Goal: Use online tool/utility: Use online tool/utility

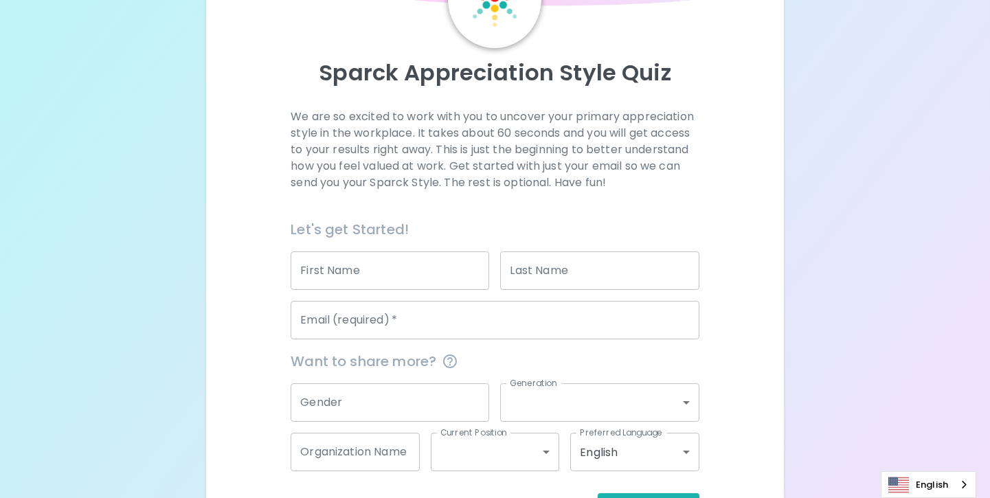
scroll to position [157, 0]
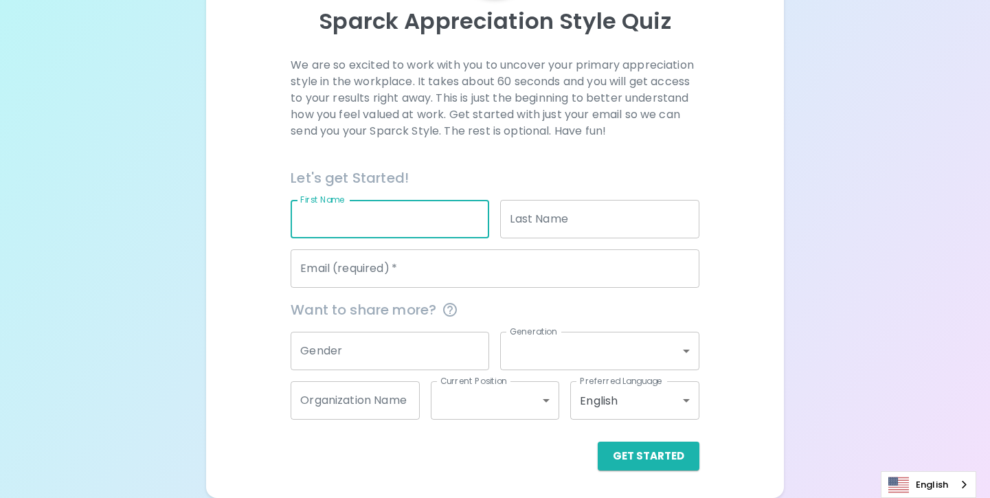
click at [329, 212] on input "First Name" at bounding box center [390, 219] width 199 height 38
type input "[PERSON_NAME]"
type input "[PERSON_NAME][EMAIL_ADDRESS][PERSON_NAME][DOMAIN_NAME]"
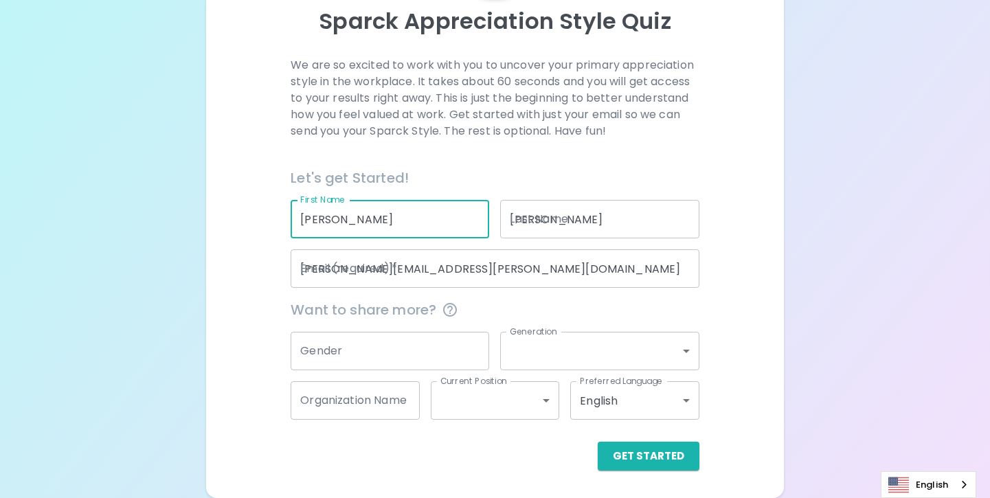
type input "[GEOGRAPHIC_DATA]"
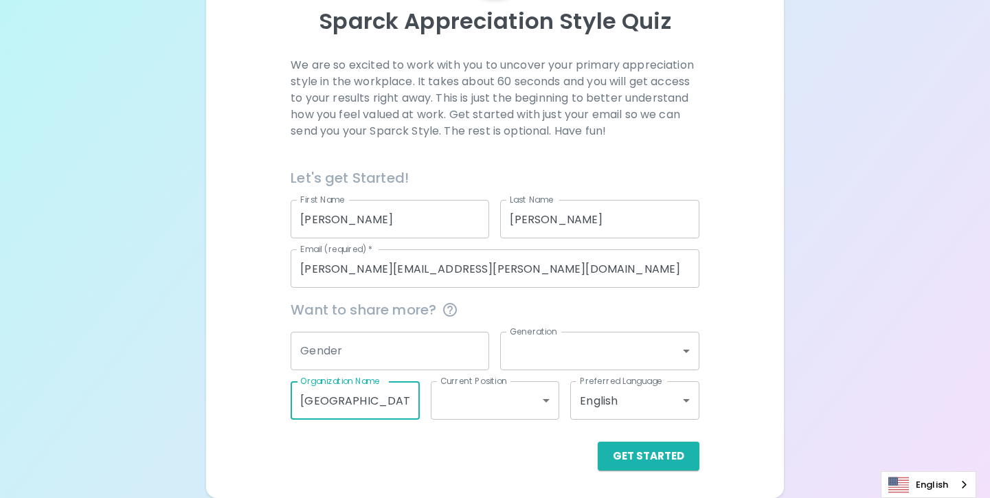
scroll to position [0, 0]
drag, startPoint x: 410, startPoint y: 402, endPoint x: 266, endPoint y: 388, distance: 145.0
click at [266, 388] on div "We are so excited to work with you to uncover your primary appreciation style i…" at bounding box center [495, 264] width 545 height 414
click at [650, 450] on button "Get Started" at bounding box center [649, 456] width 102 height 29
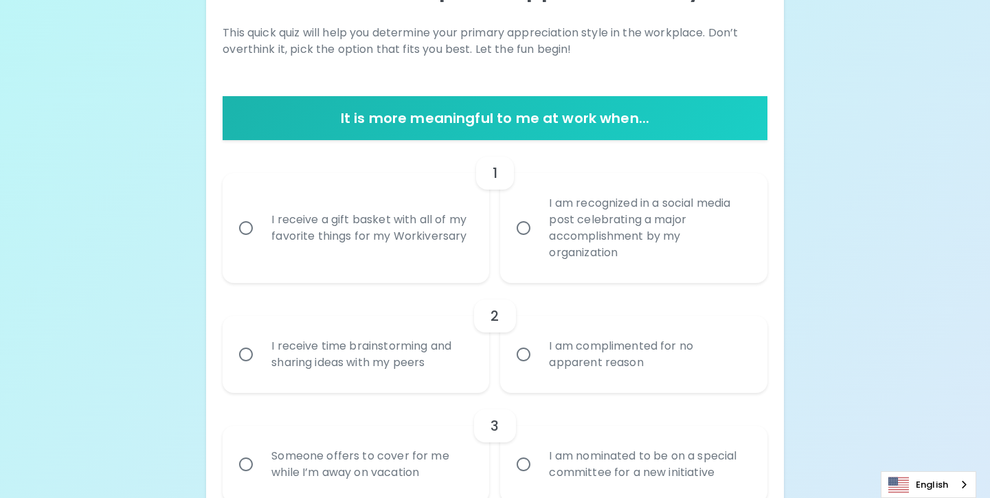
scroll to position [197, 0]
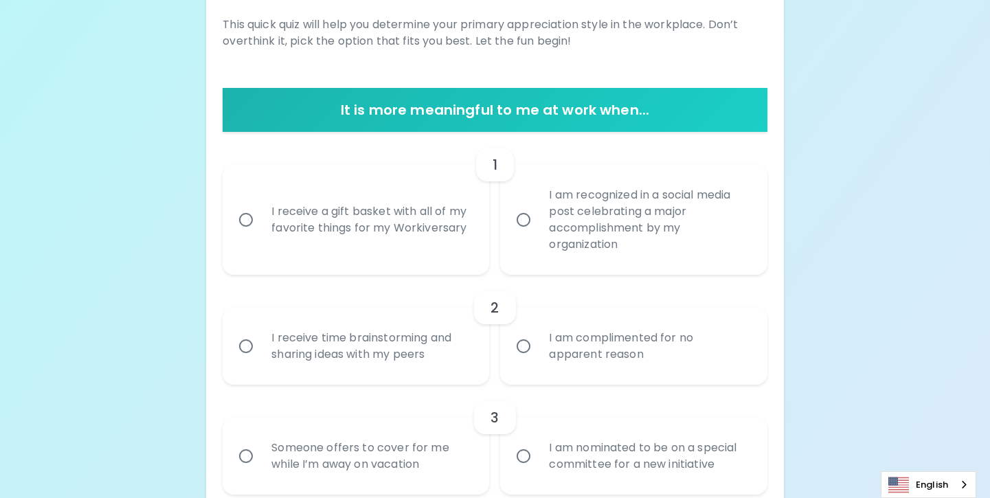
click at [522, 350] on input "I am complimented for no apparent reason" at bounding box center [523, 346] width 29 height 29
radio input "true"
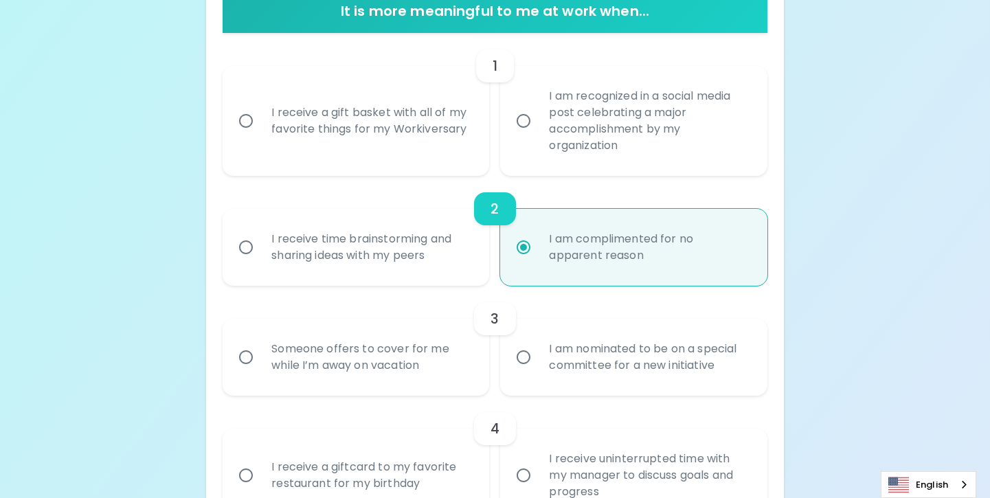
scroll to position [307, 0]
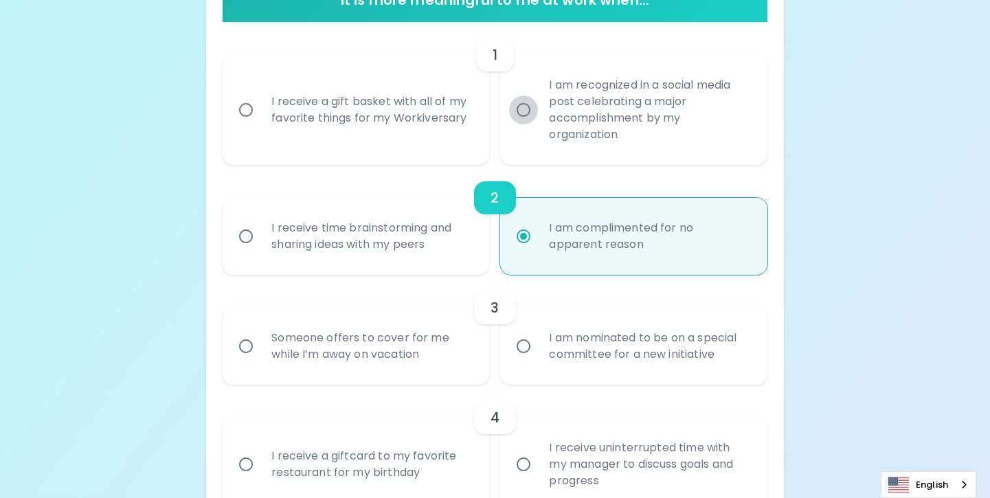
click at [523, 116] on input "I am recognized in a social media post celebrating a major accomplishment by my…" at bounding box center [523, 110] width 29 height 29
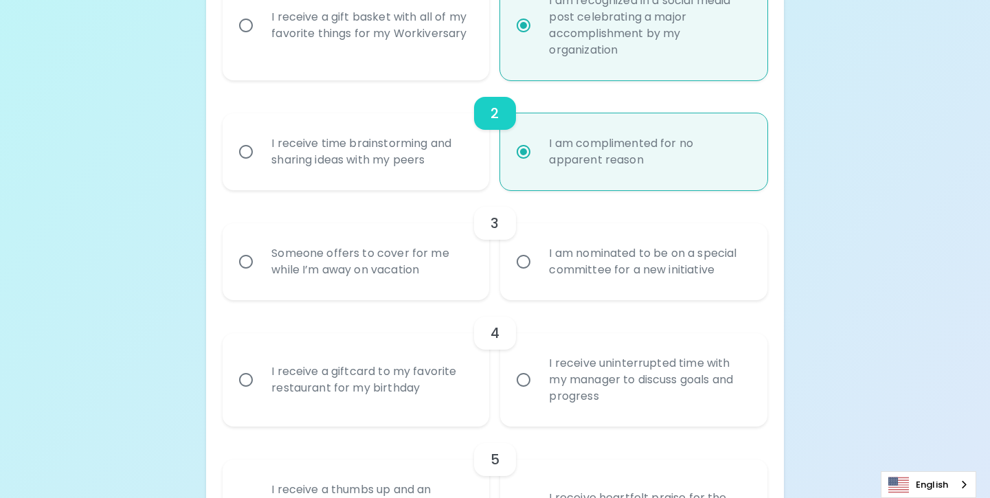
scroll to position [417, 0]
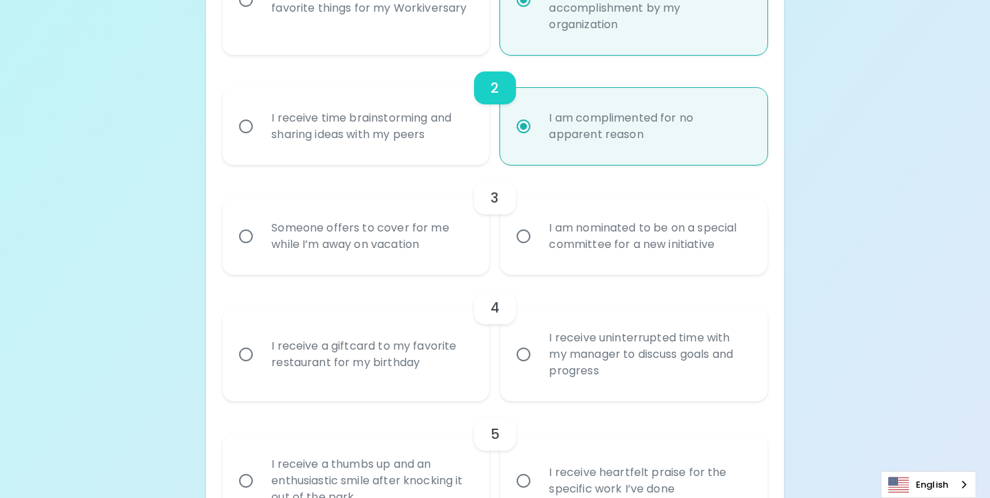
radio input "true"
click at [244, 231] on input "Someone offers to cover for me while I’m away on vacation" at bounding box center [246, 236] width 29 height 29
radio input "true"
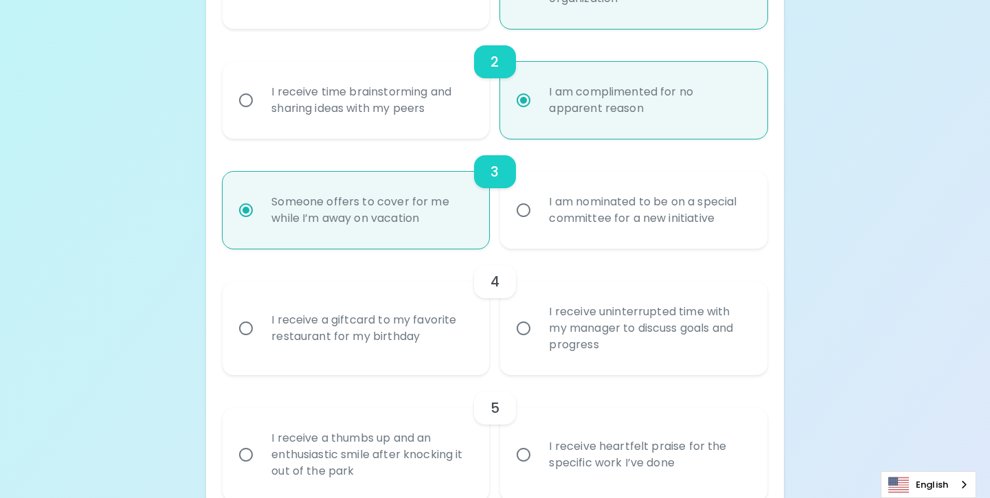
scroll to position [527, 0]
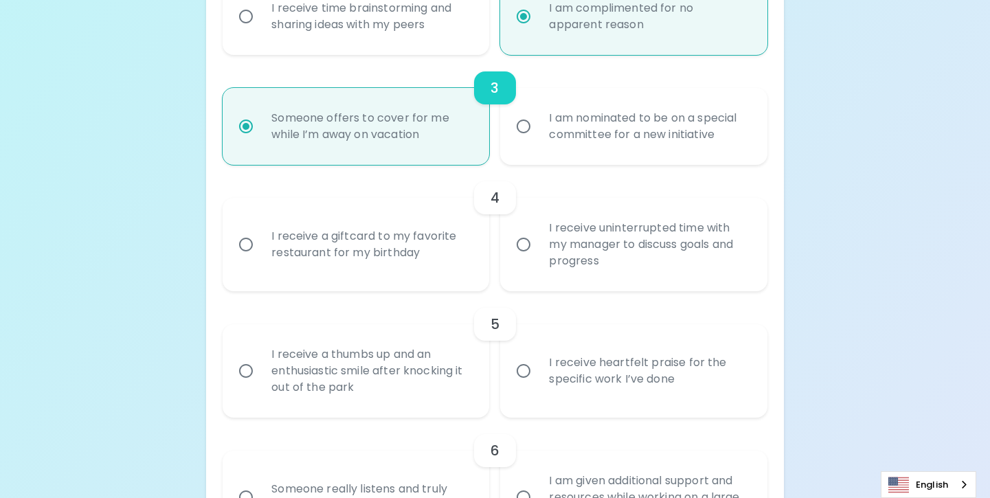
radio input "true"
click at [522, 245] on input "I receive uninterrupted time with my manager to discuss goals and progress" at bounding box center [523, 244] width 29 height 29
radio input "false"
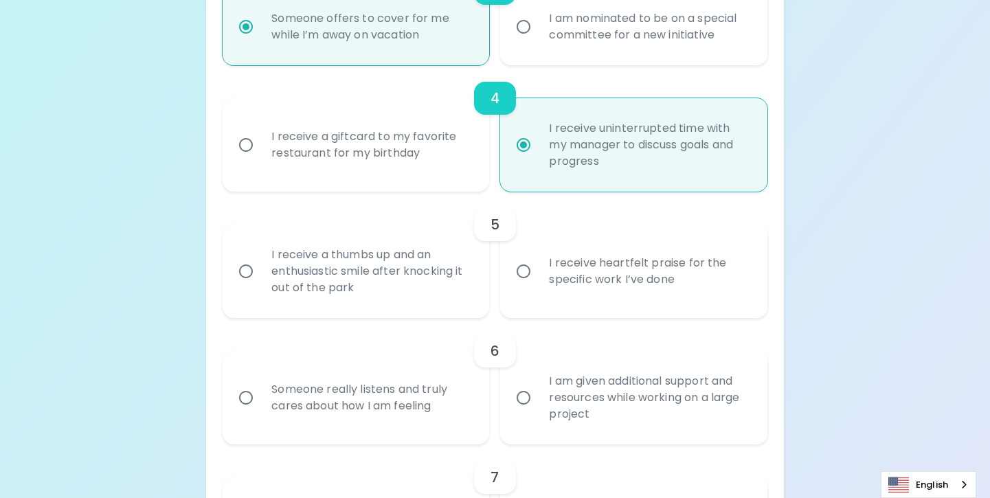
scroll to position [637, 0]
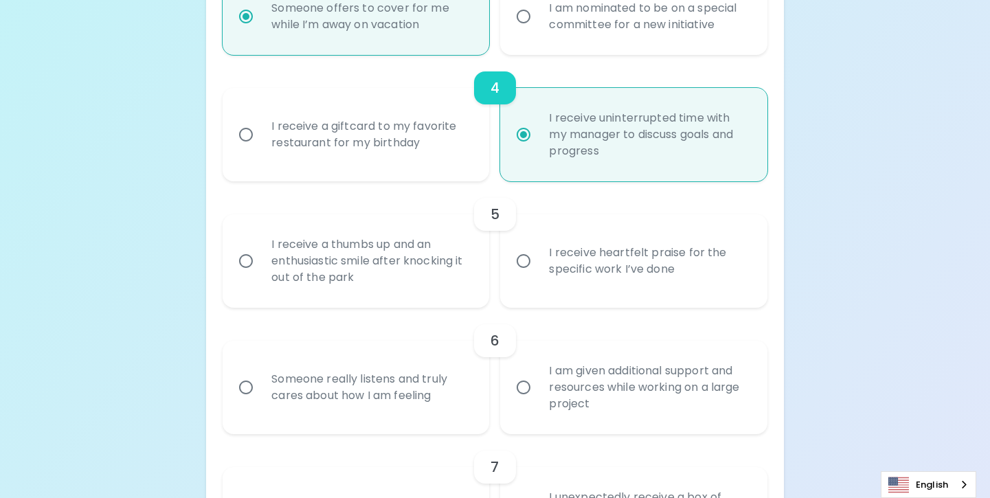
radio input "true"
click at [523, 261] on input "I receive heartfelt praise for the specific work I’ve done" at bounding box center [523, 261] width 29 height 29
radio input "false"
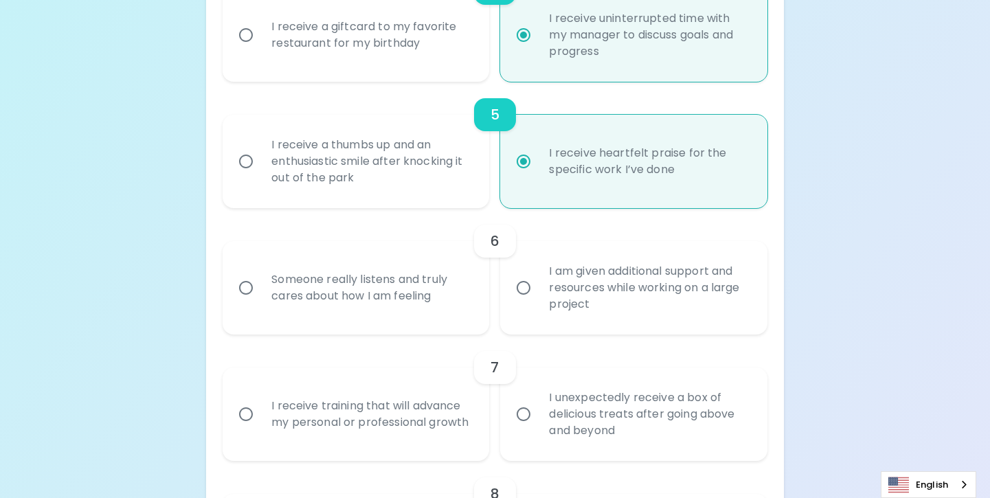
scroll to position [747, 0]
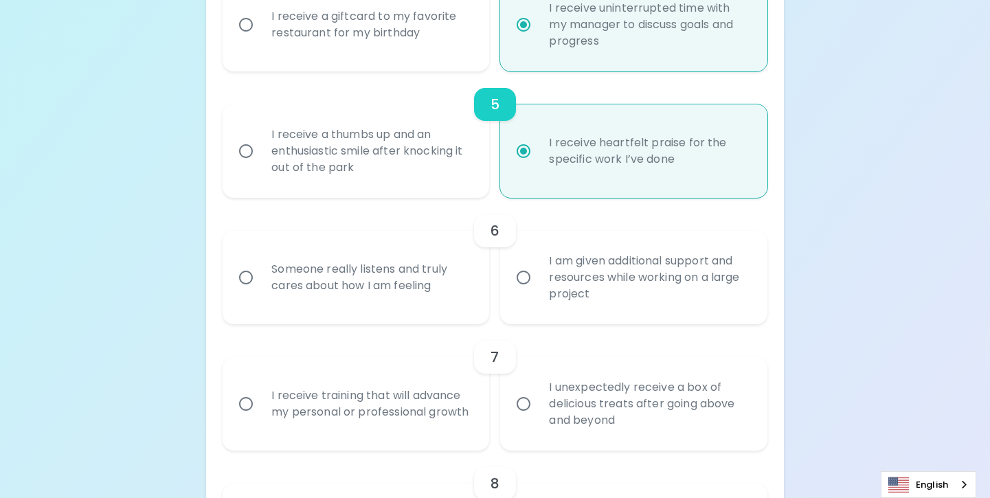
radio input "true"
click at [246, 278] on input "Someone really listens and truly cares about how I am feeling" at bounding box center [246, 277] width 29 height 29
radio input "false"
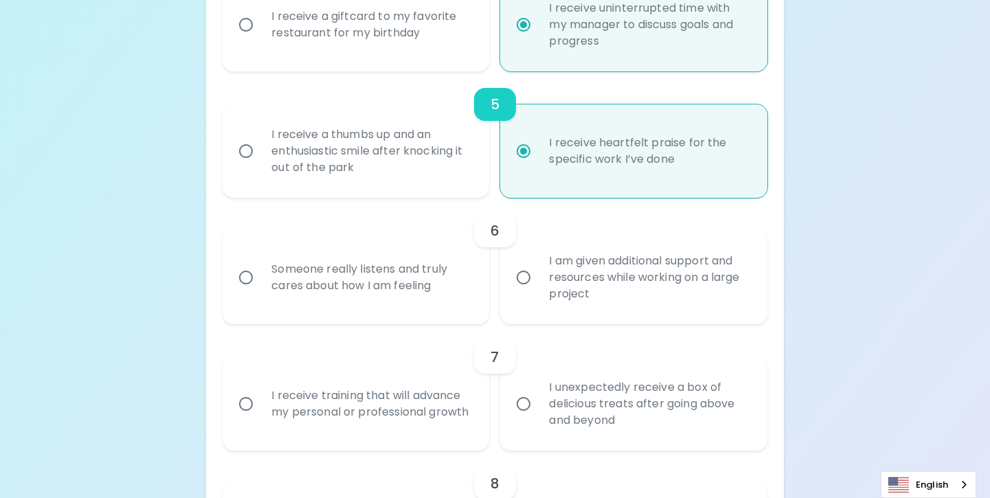
radio input "false"
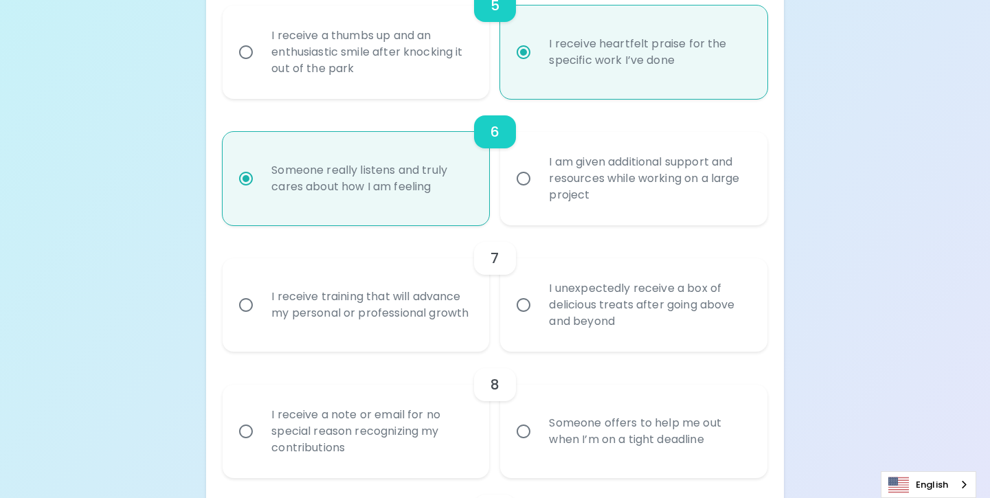
scroll to position [857, 0]
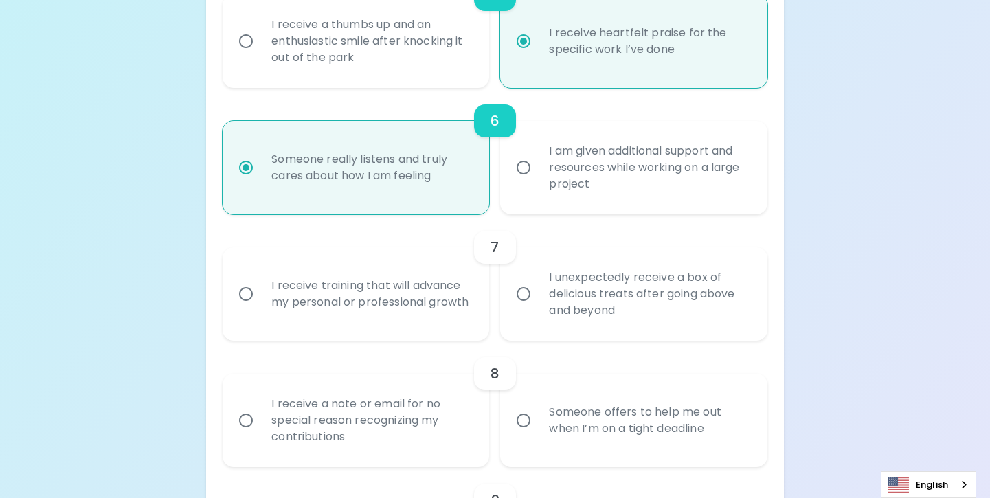
radio input "true"
click at [244, 294] on input "I receive training that will advance my personal or professional growth" at bounding box center [246, 294] width 29 height 29
radio input "false"
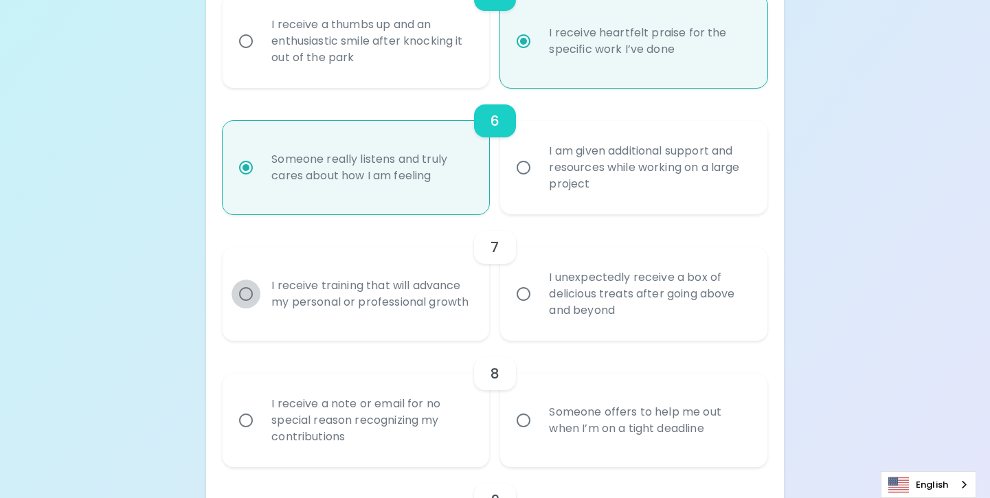
radio input "false"
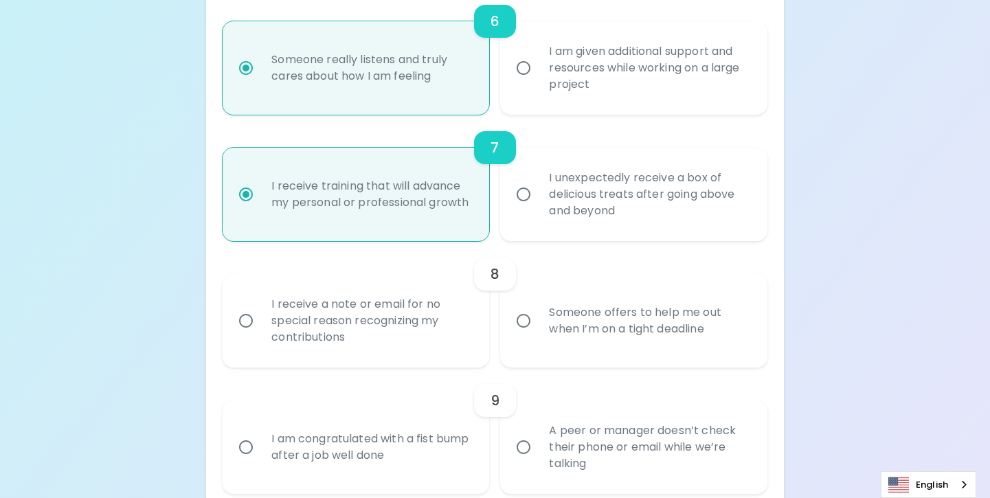
scroll to position [967, 0]
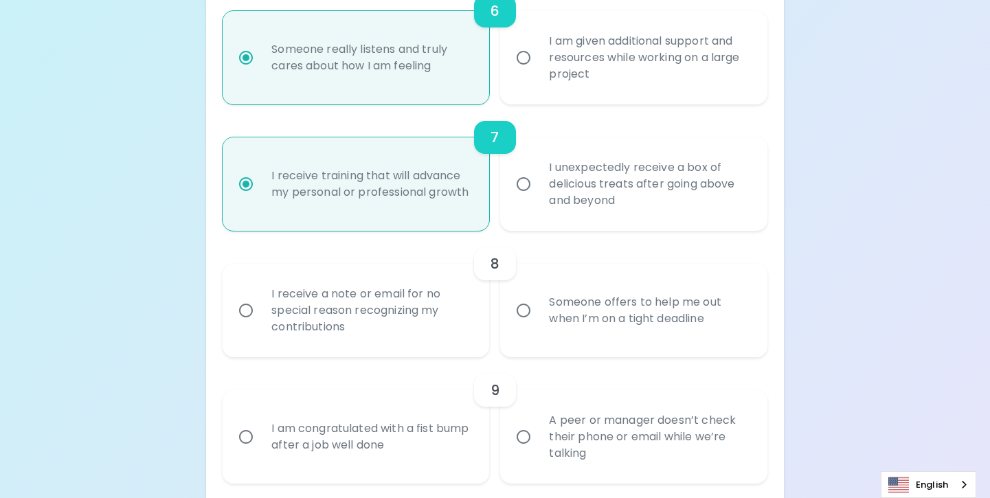
radio input "true"
click at [527, 311] on input "Someone offers to help me out when I’m on a tight deadline" at bounding box center [523, 310] width 29 height 29
radio input "false"
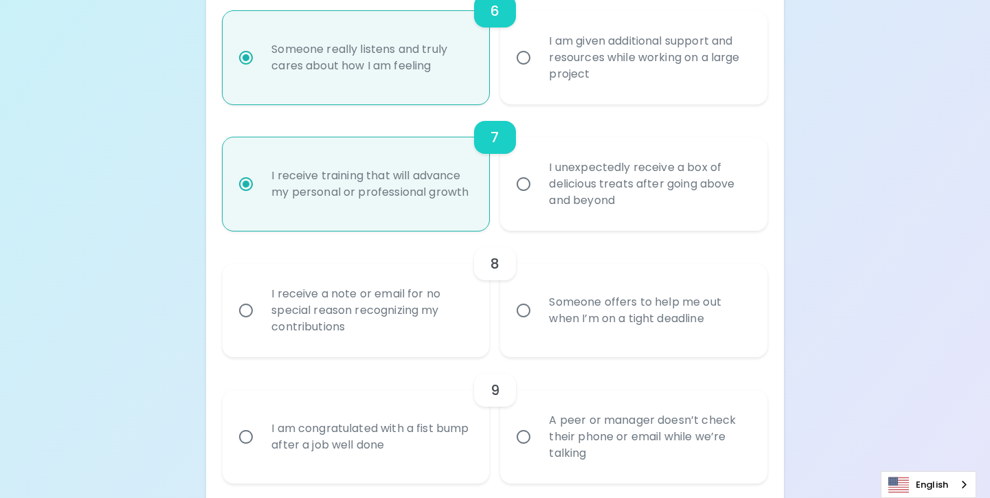
radio input "false"
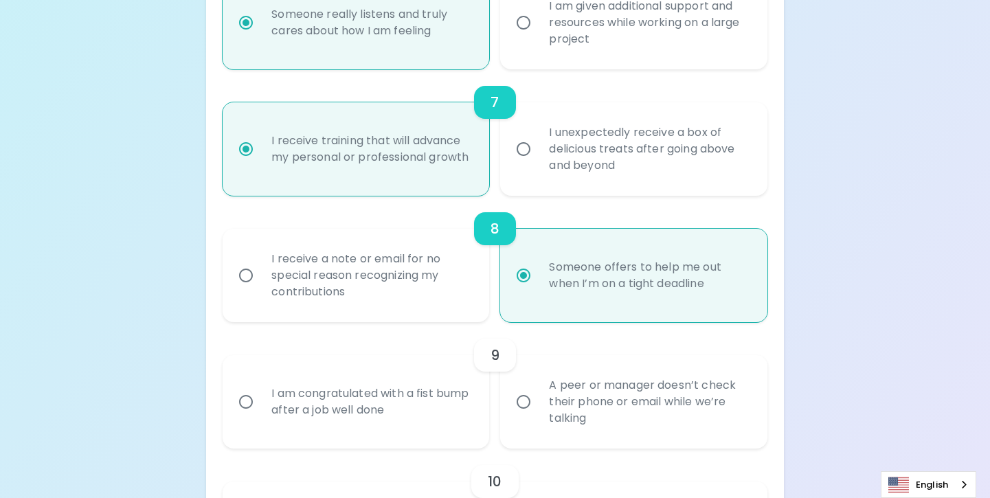
scroll to position [1077, 0]
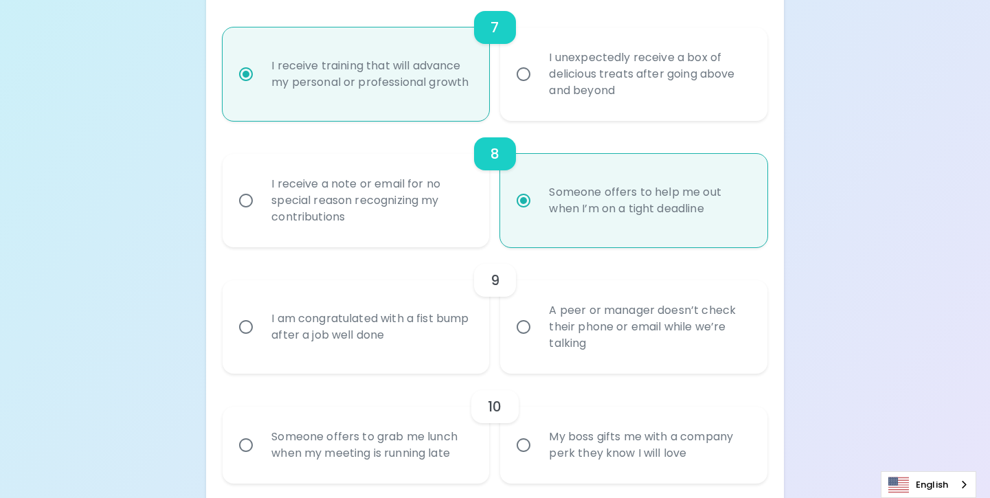
radio input "true"
click at [528, 325] on input "A peer or manager doesn’t check their phone or email while we’re talking" at bounding box center [523, 327] width 29 height 29
radio input "false"
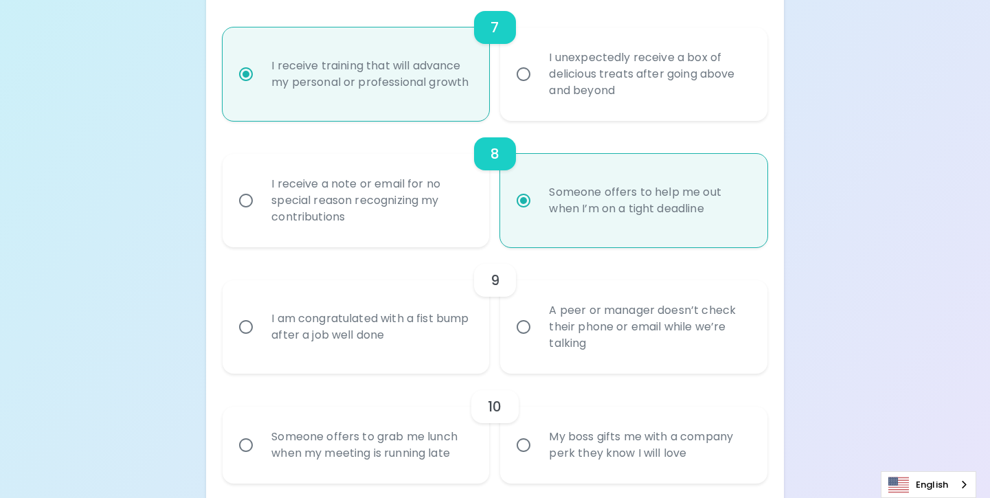
radio input "false"
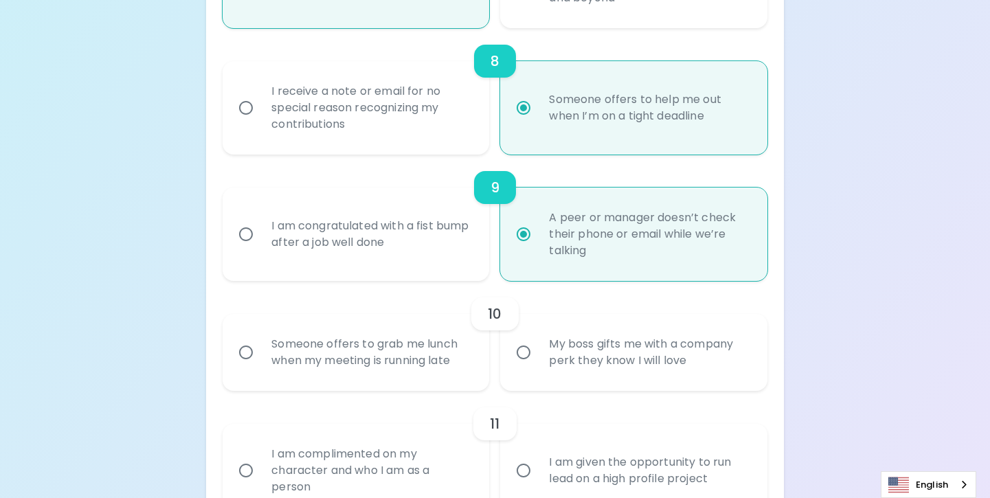
scroll to position [1187, 0]
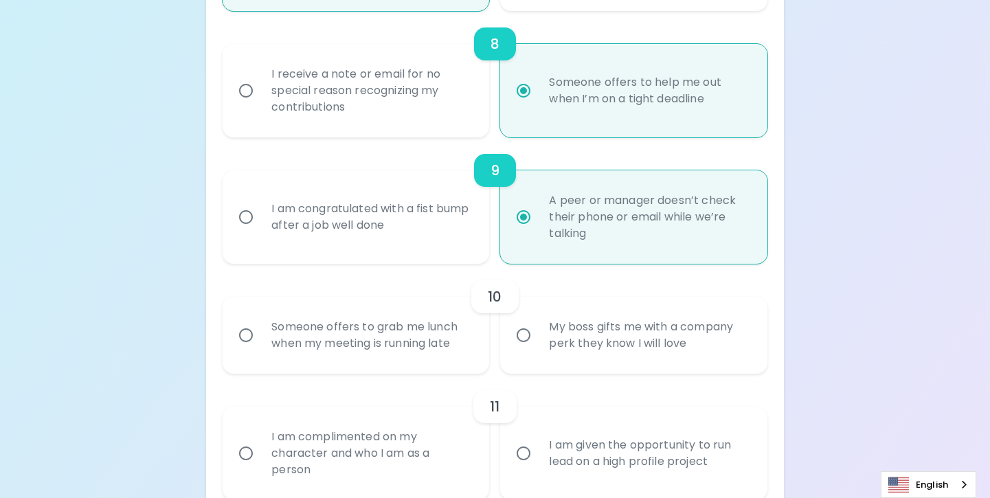
radio input "true"
click at [247, 333] on input "Someone offers to grab me lunch when my meeting is running late" at bounding box center [246, 335] width 29 height 29
radio input "false"
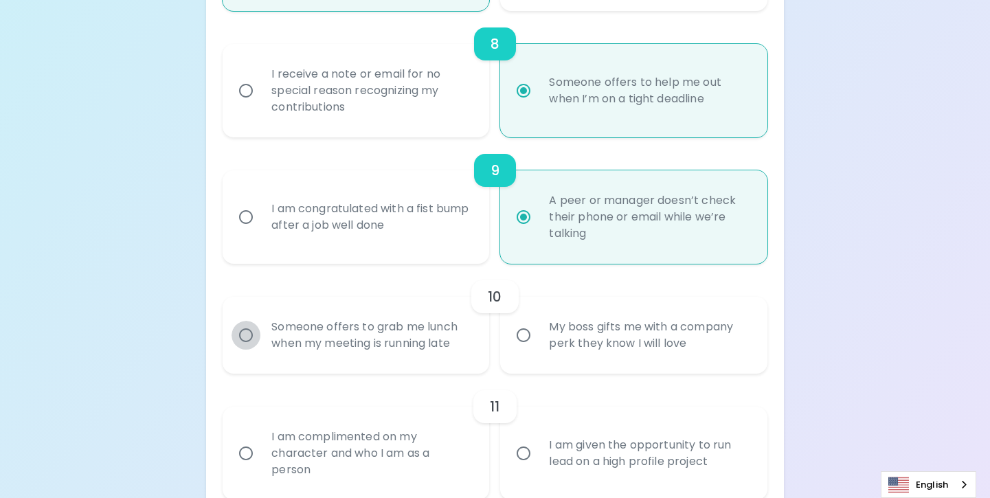
radio input "false"
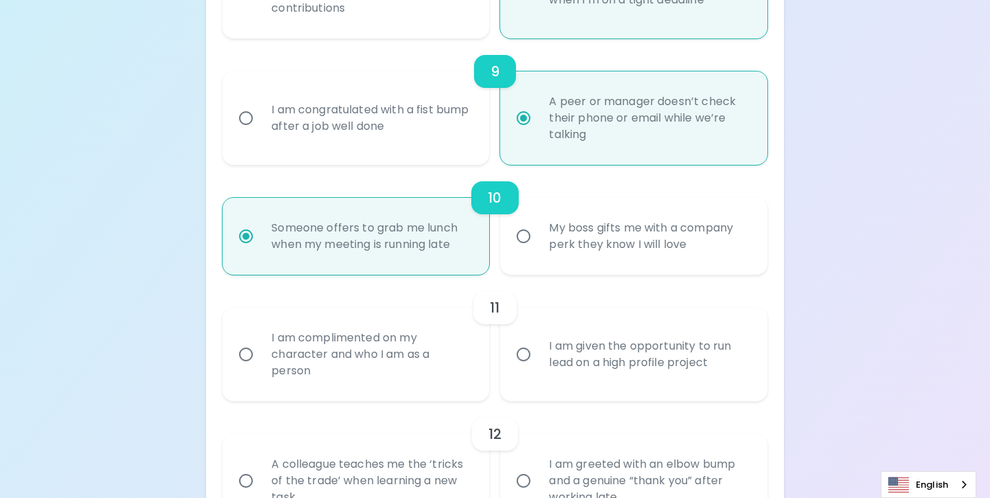
scroll to position [1297, 0]
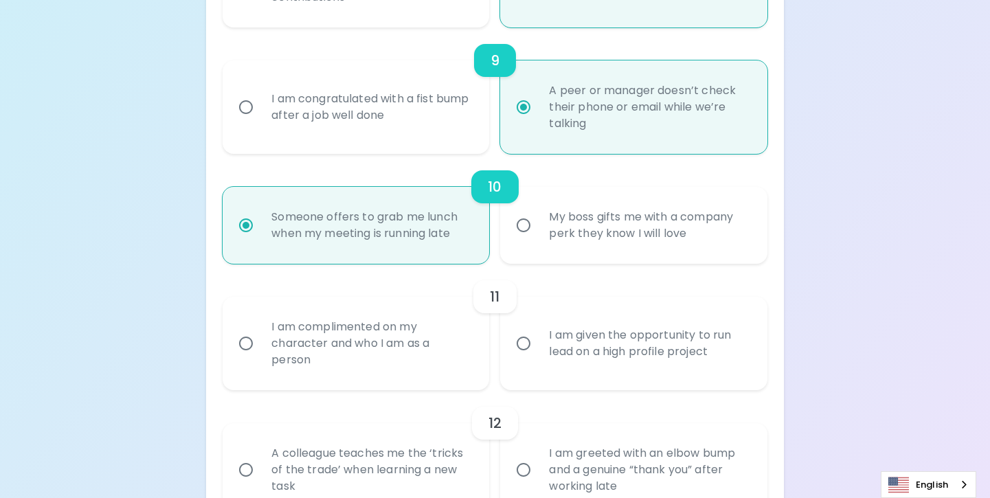
radio input "true"
click at [241, 344] on input "I am complimented on my character and who I am as a person" at bounding box center [246, 343] width 29 height 29
radio input "false"
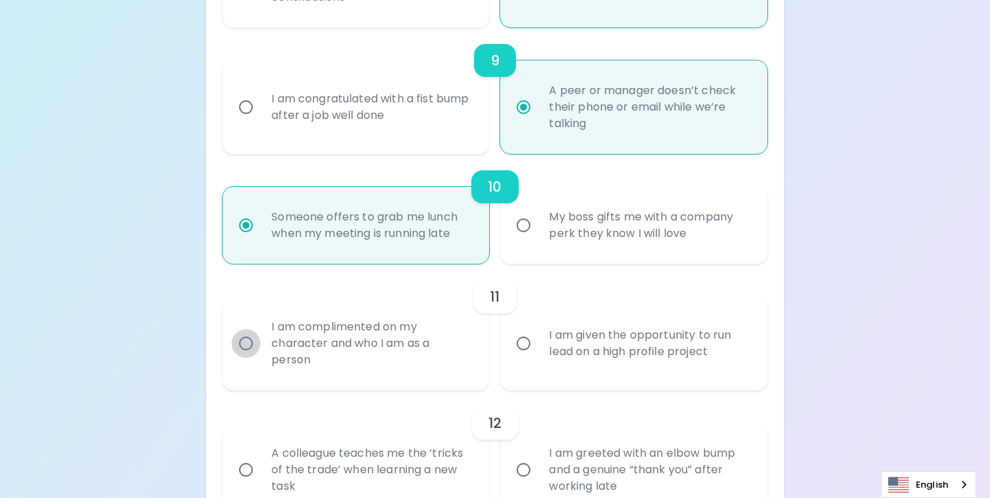
radio input "false"
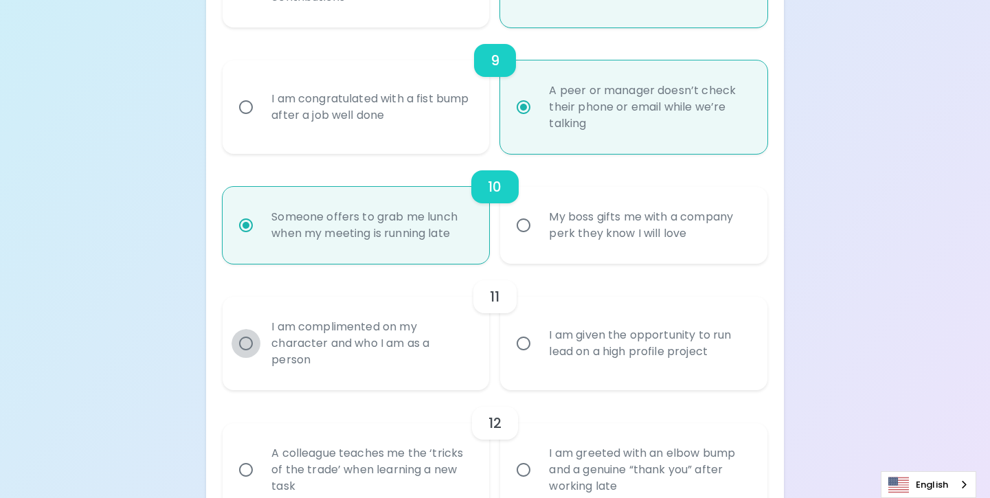
radio input "false"
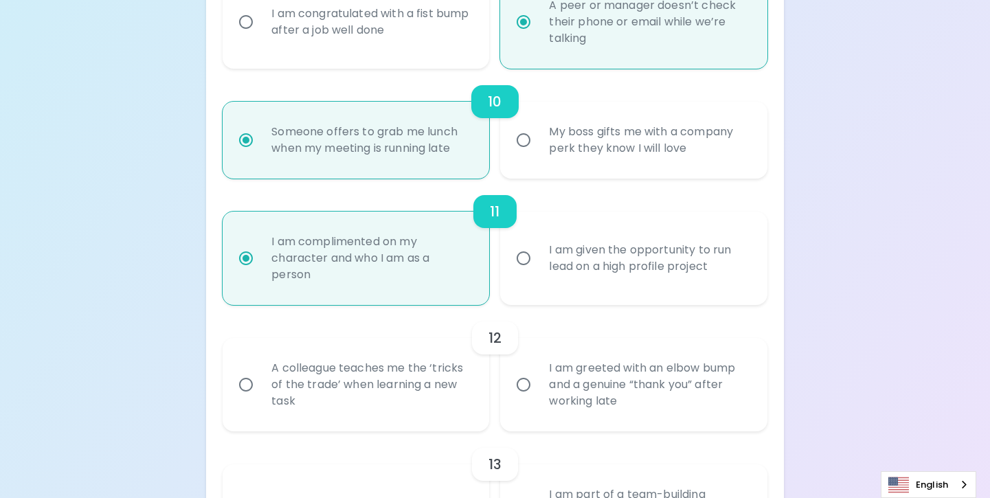
scroll to position [1407, 0]
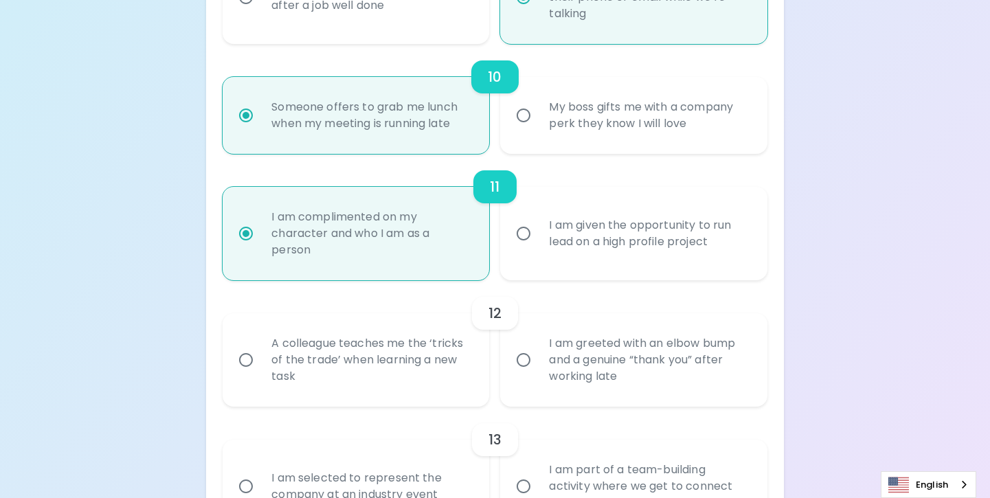
radio input "true"
click at [246, 359] on input "A colleague teaches me the ‘tricks of the trade’ when learning a new task" at bounding box center [246, 360] width 29 height 29
radio input "false"
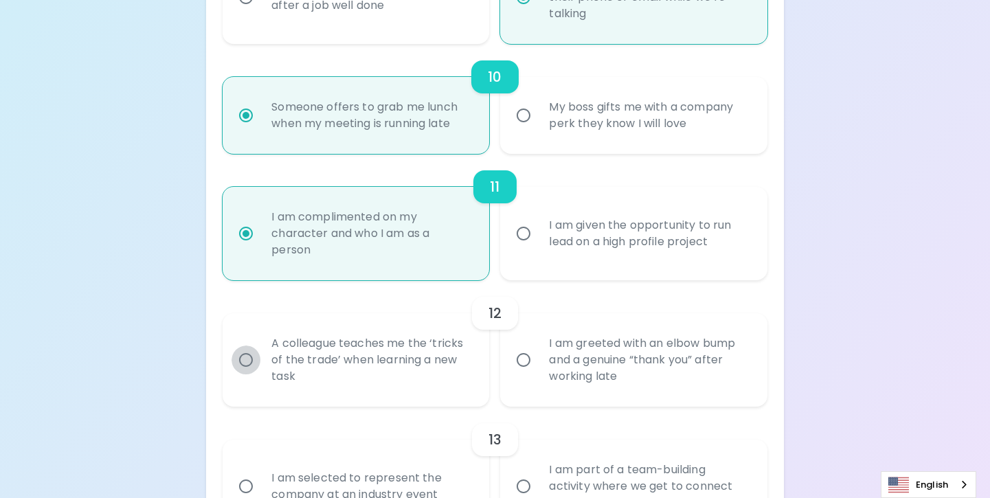
radio input "false"
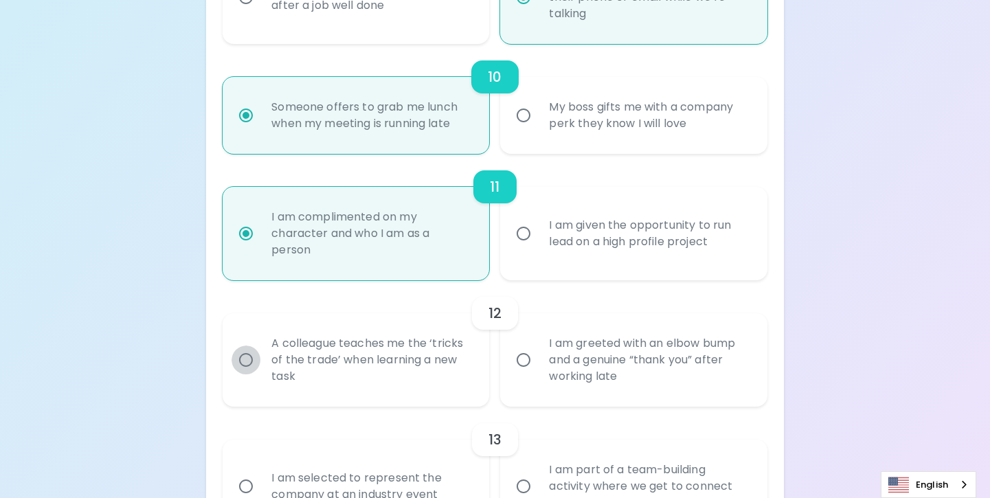
radio input "false"
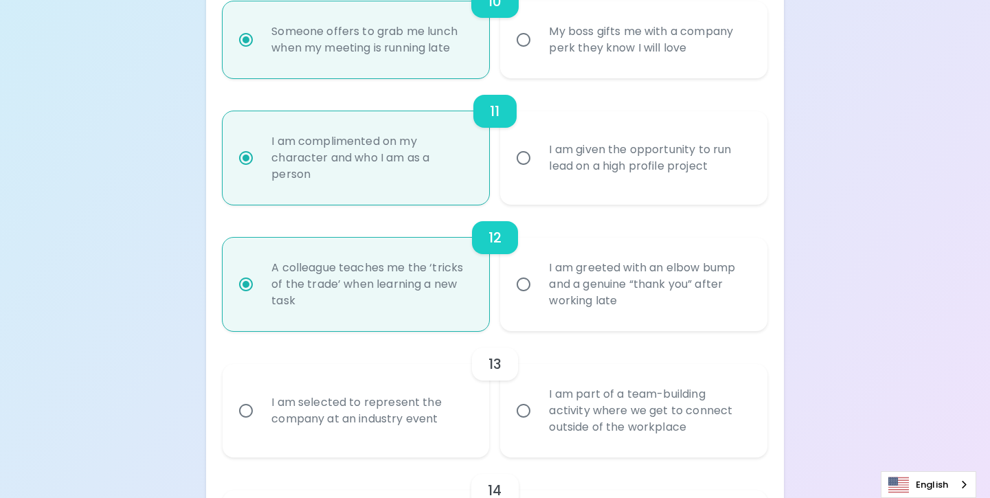
scroll to position [1517, 0]
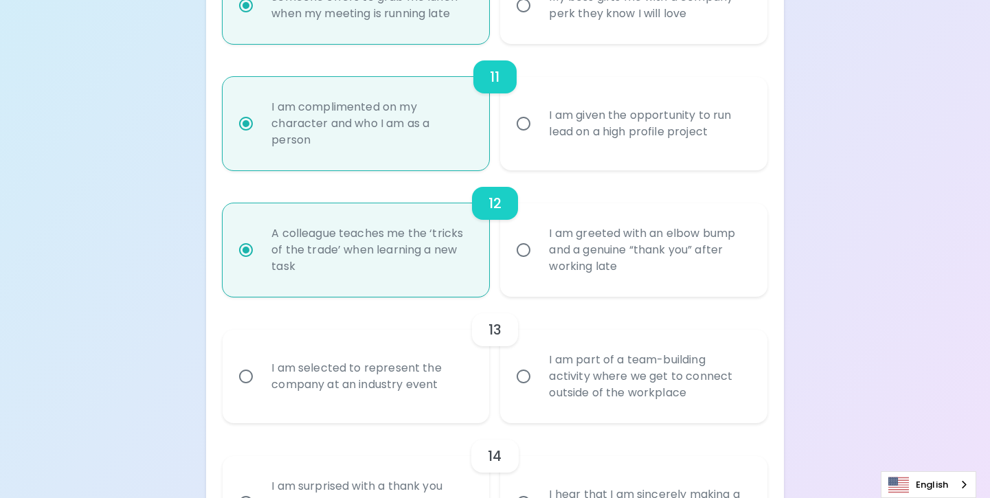
radio input "true"
click at [523, 377] on input "I am part of a team-building activity where we get to connect outside of the wo…" at bounding box center [523, 376] width 29 height 29
radio input "false"
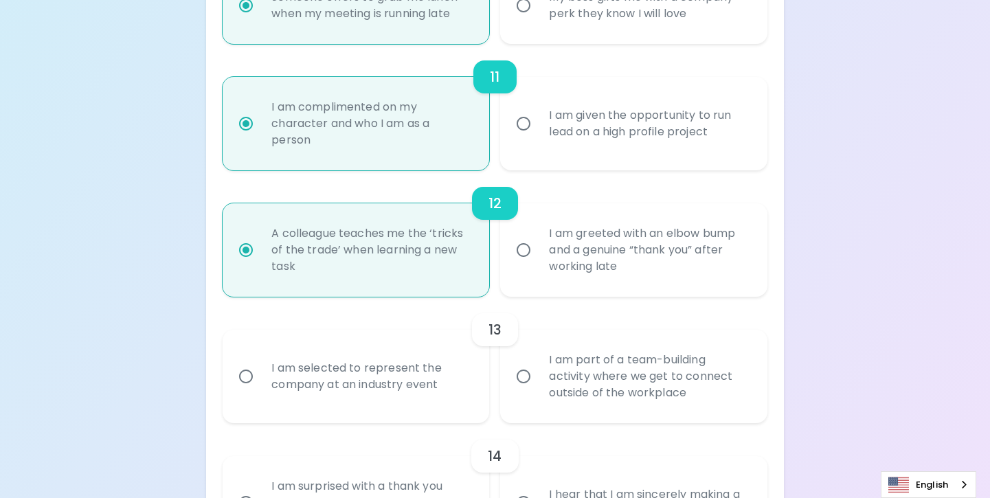
radio input "false"
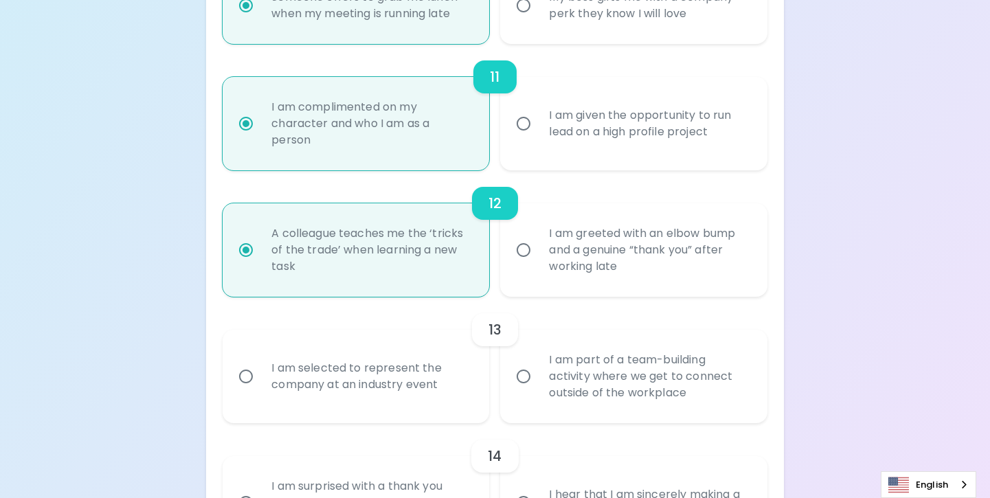
radio input "false"
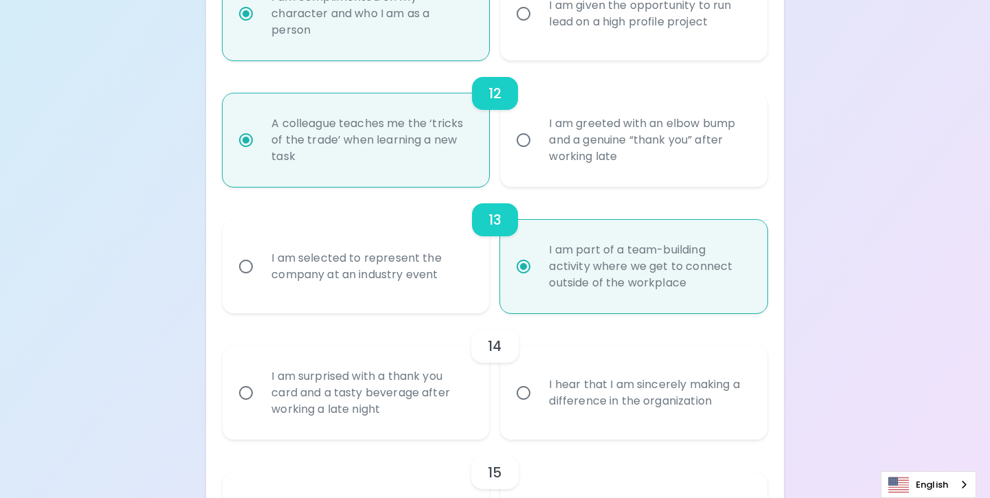
scroll to position [1633, 0]
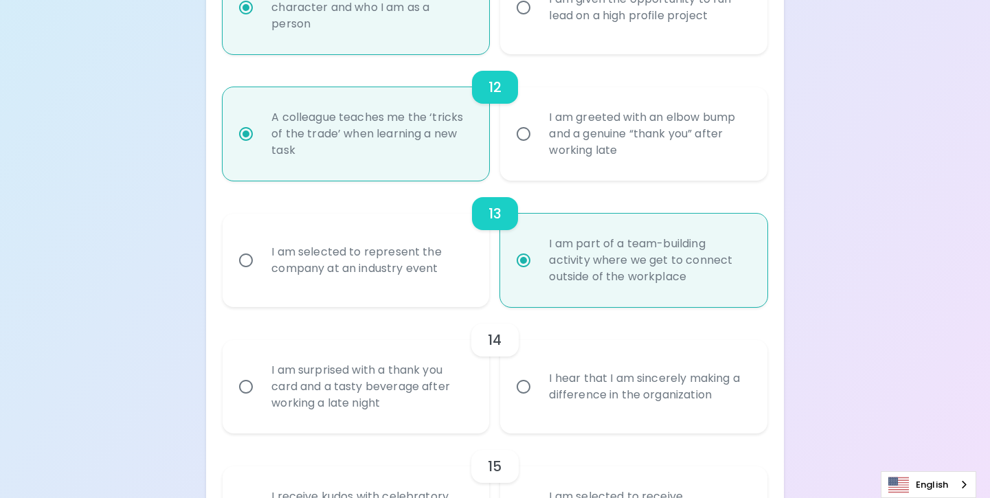
radio input "true"
click at [517, 387] on input "I hear that I am sincerely making a difference in the organization" at bounding box center [523, 387] width 29 height 29
radio input "false"
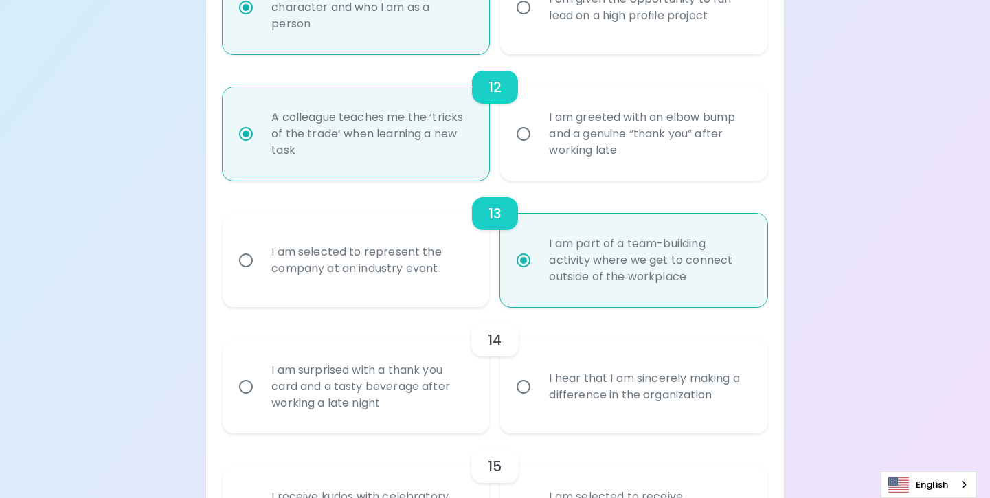
radio input "false"
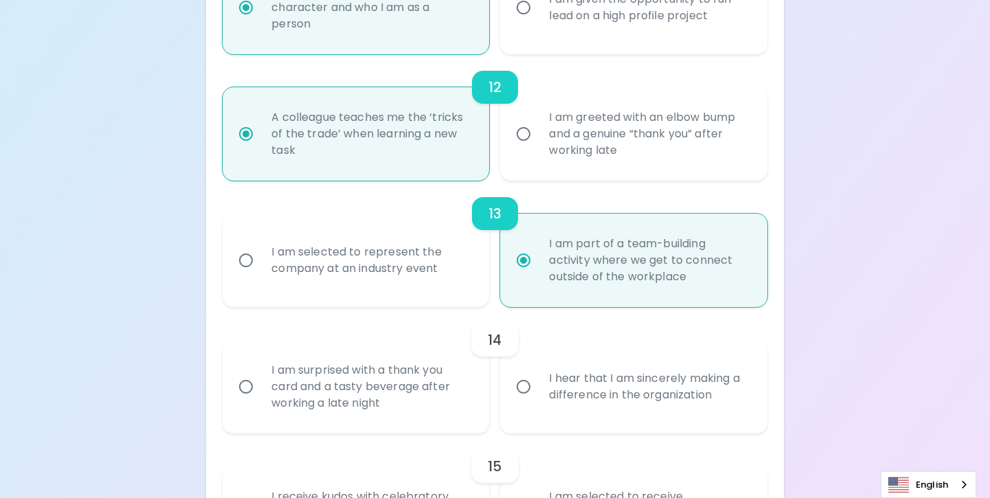
radio input "false"
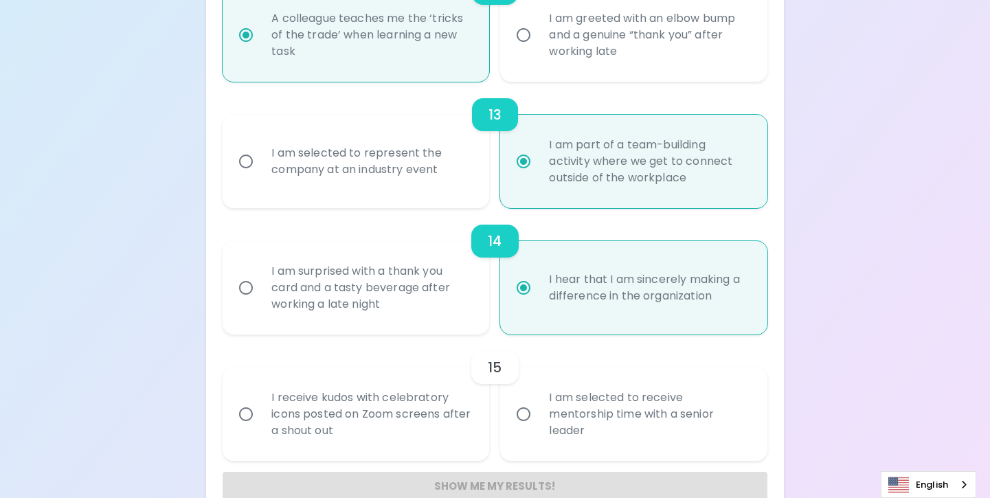
scroll to position [1743, 0]
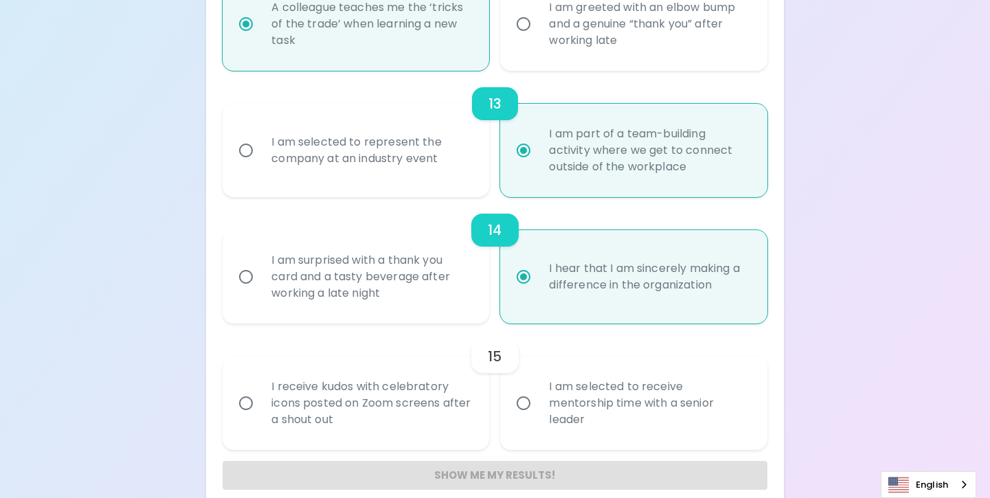
radio input "true"
click at [523, 403] on input "I am selected to receive mentorship time with a senior leader" at bounding box center [523, 403] width 29 height 29
radio input "false"
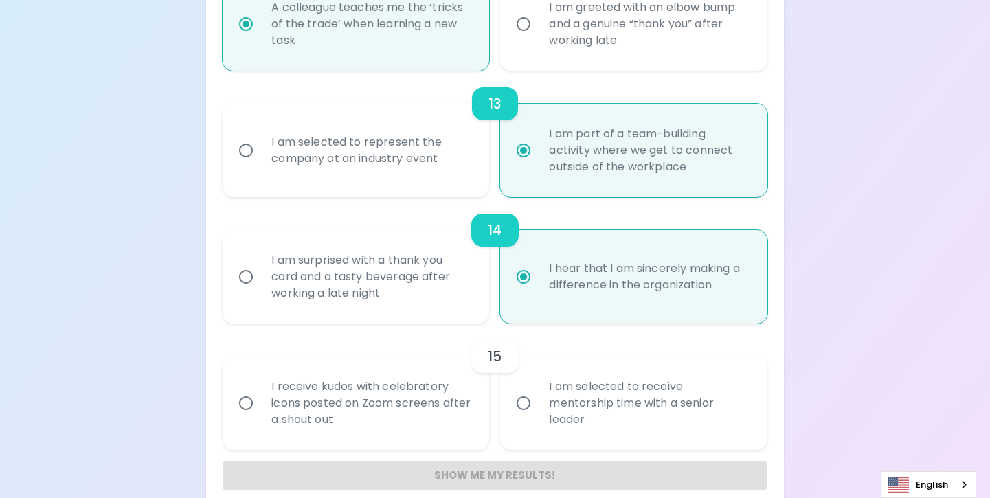
radio input "false"
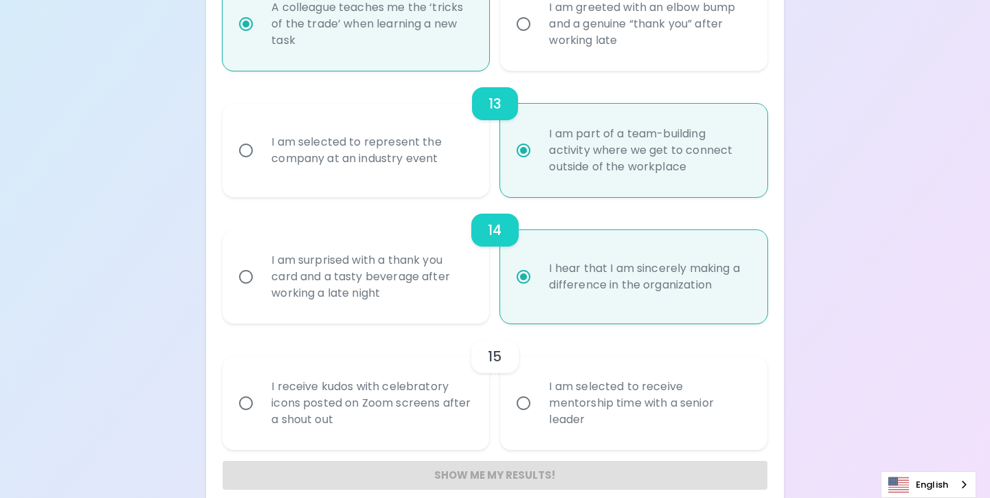
radio input "false"
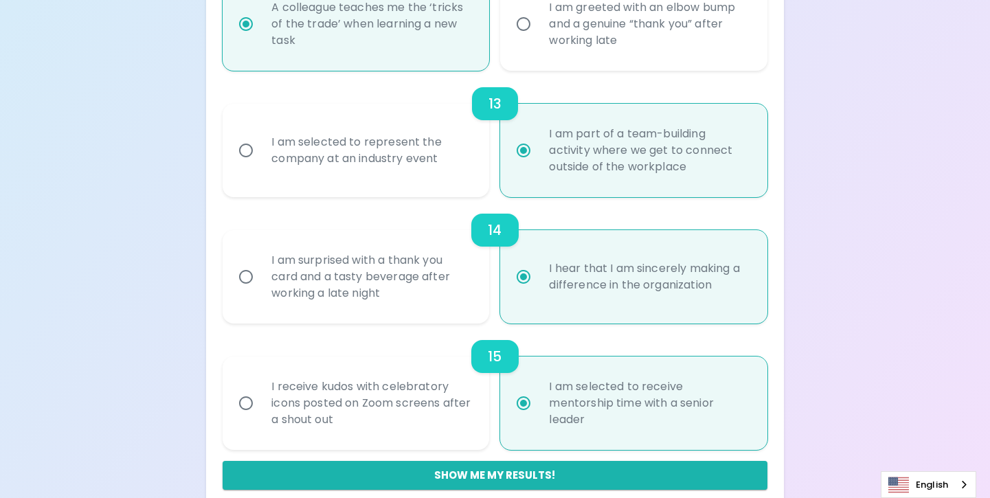
scroll to position [1762, 0]
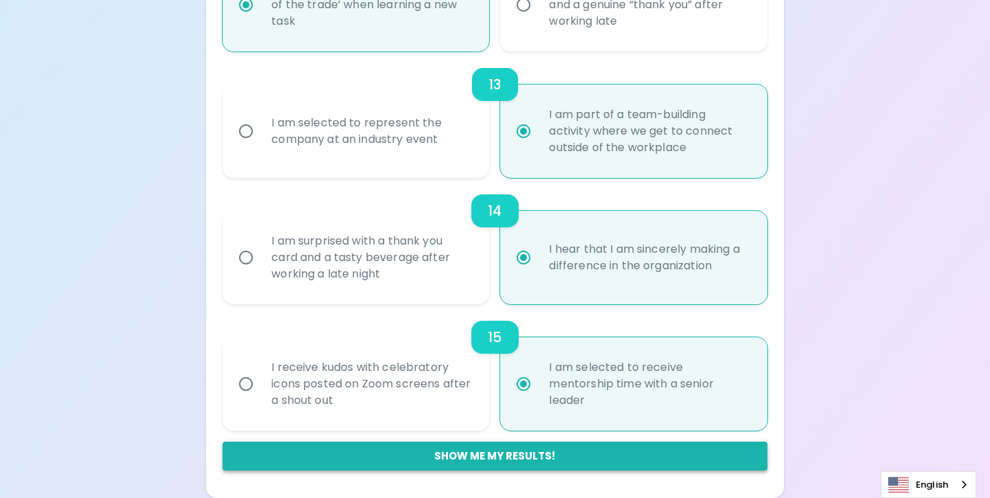
radio input "true"
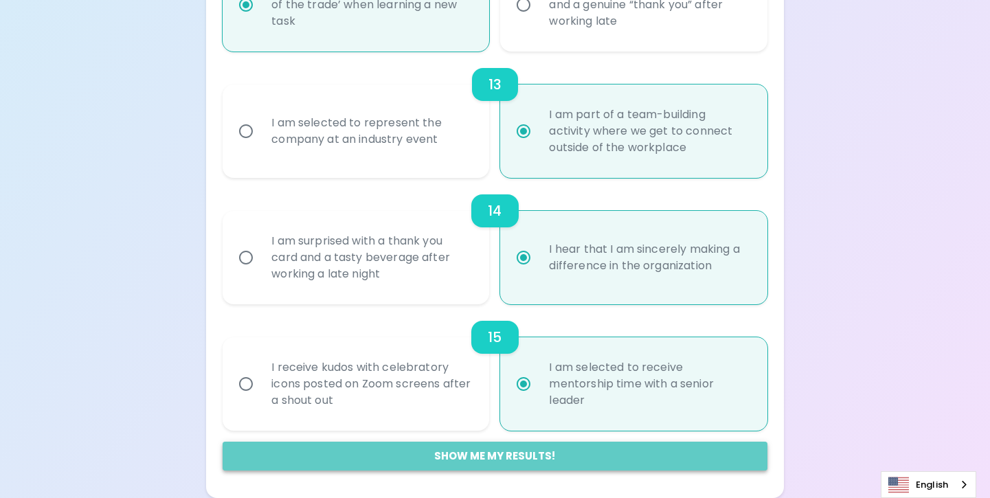
click at [500, 456] on button "Show me my results!" at bounding box center [495, 456] width 545 height 29
radio input "false"
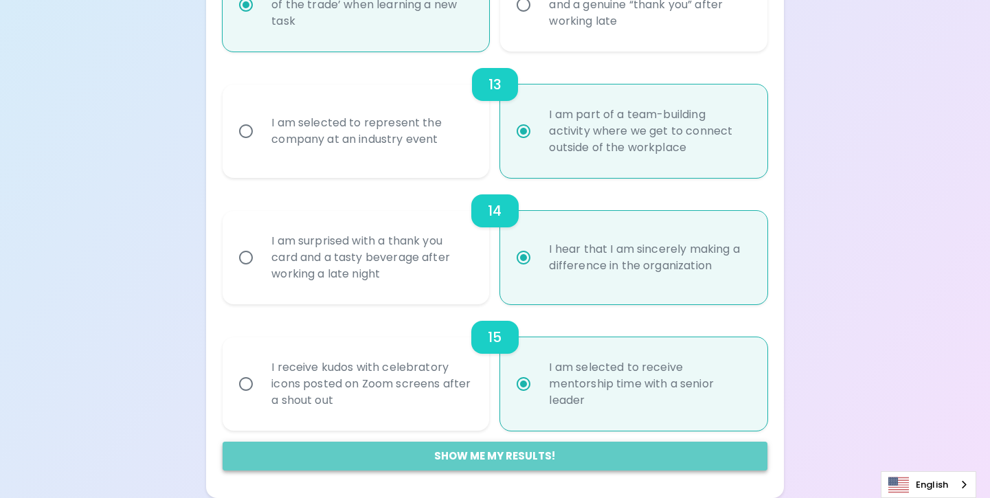
radio input "false"
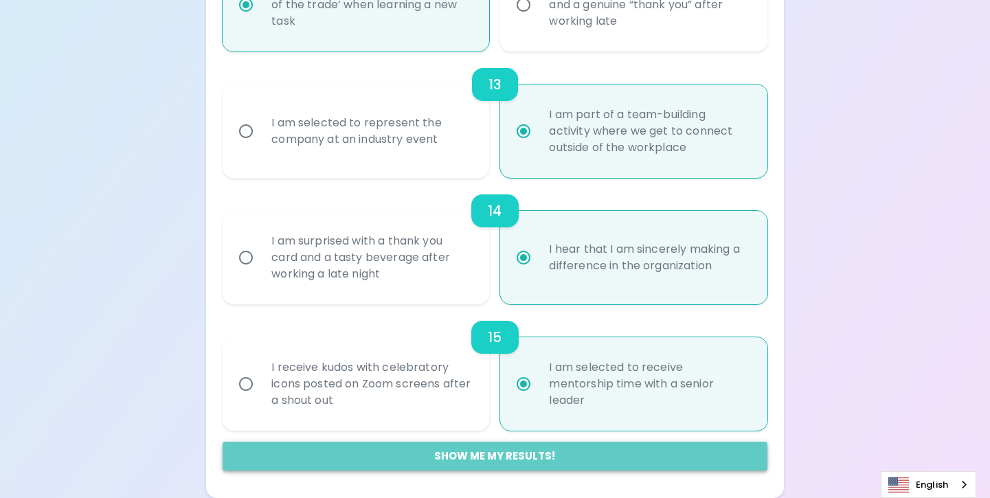
radio input "false"
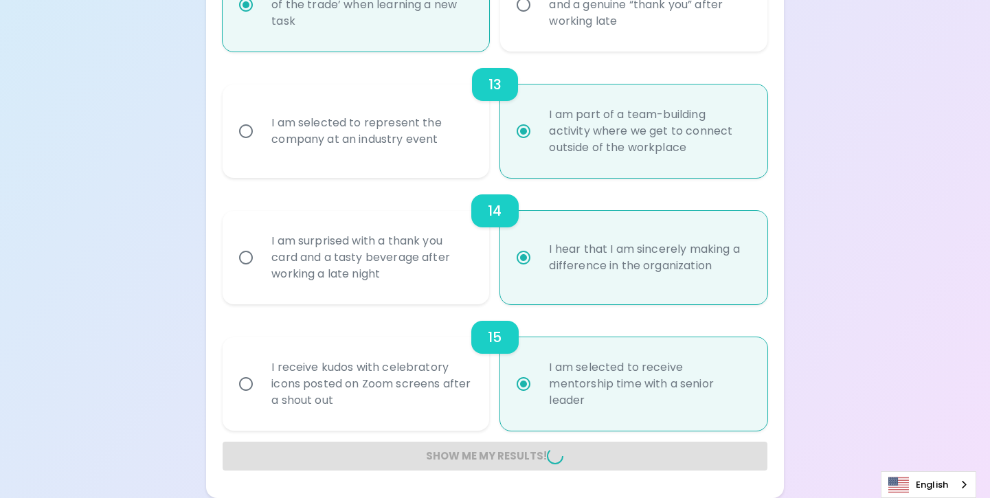
radio input "false"
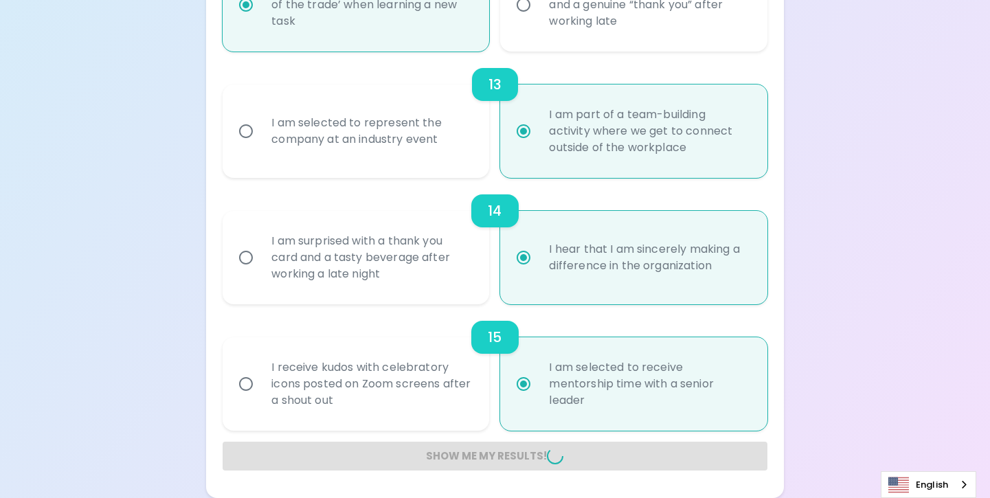
radio input "false"
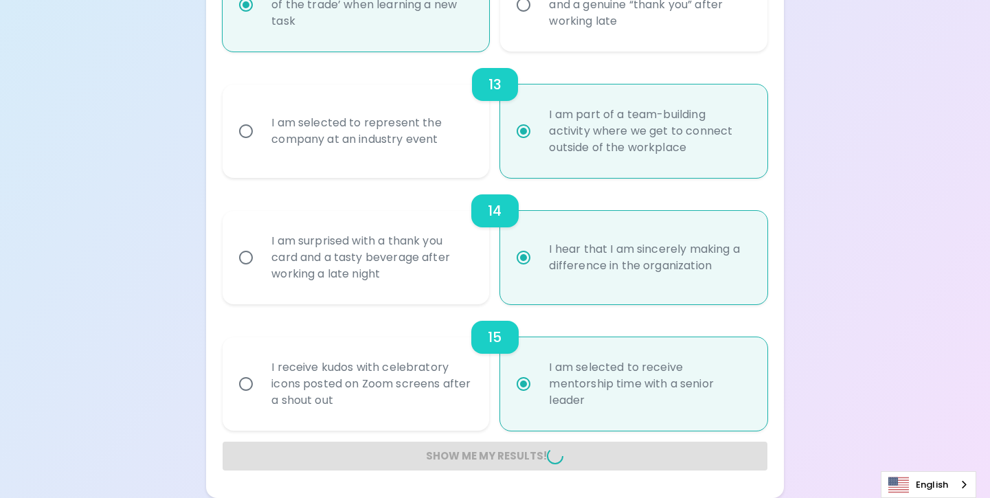
radio input "false"
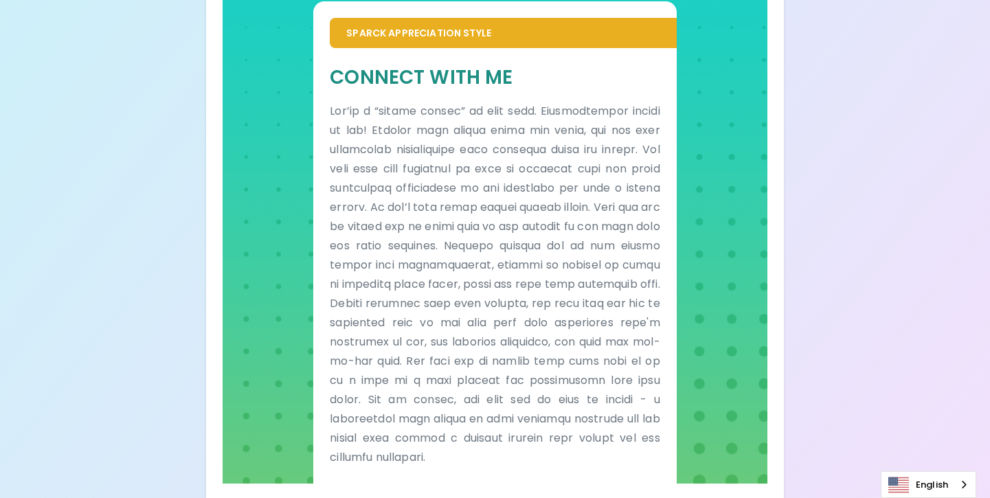
scroll to position [869, 0]
